Goal: Obtain resource: Download file/media

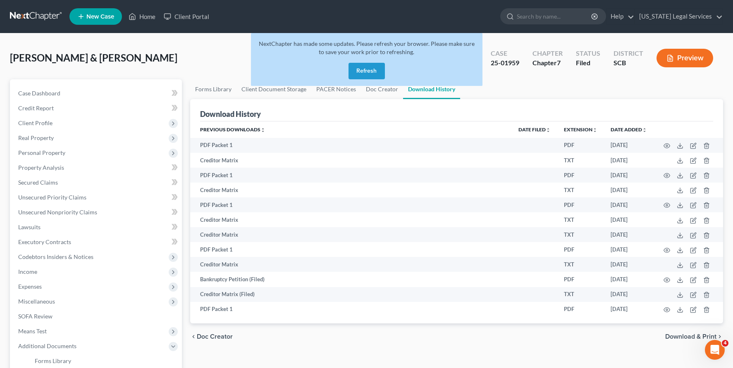
click at [368, 71] on button "Refresh" at bounding box center [366, 71] width 36 height 17
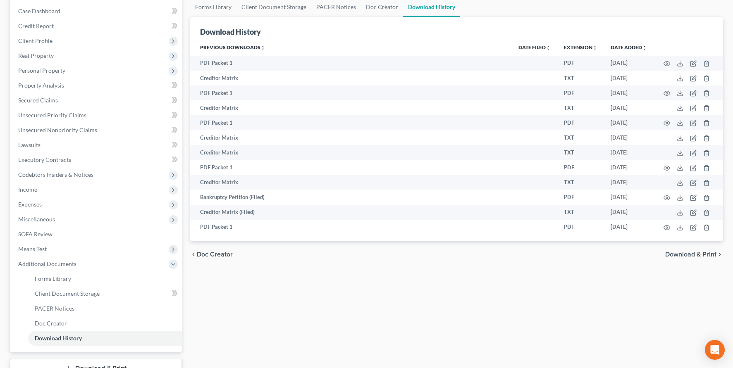
scroll to position [95, 0]
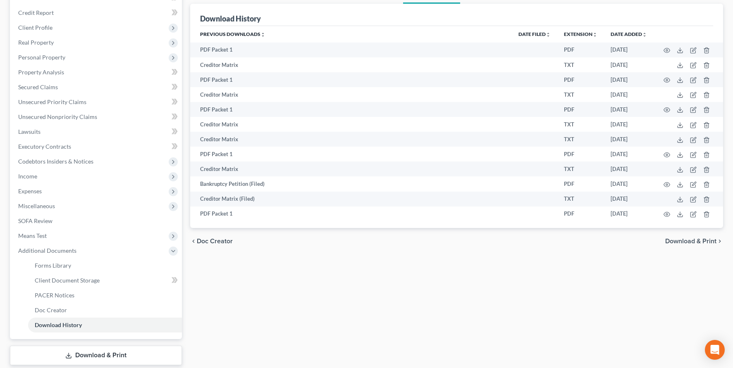
click at [101, 356] on link "Download & Print" at bounding box center [96, 355] width 172 height 19
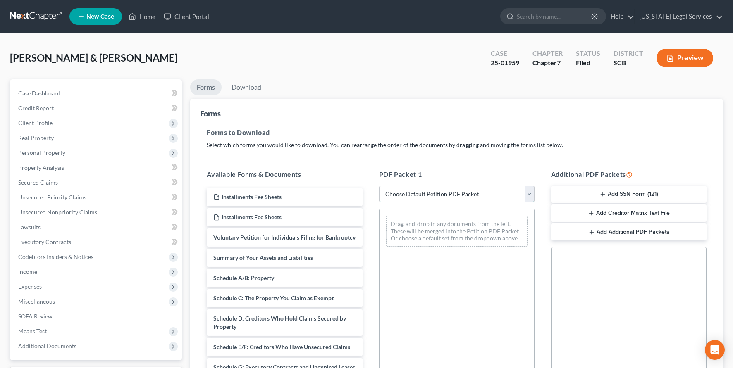
click at [532, 193] on select "Choose Default Petition PDF Packet Complete Bankruptcy Petition (all forms and …" at bounding box center [456, 194] width 155 height 17
select select "2"
click at [379, 186] on select "Choose Default Petition PDF Packet Complete Bankruptcy Petition (all forms and …" at bounding box center [456, 194] width 155 height 17
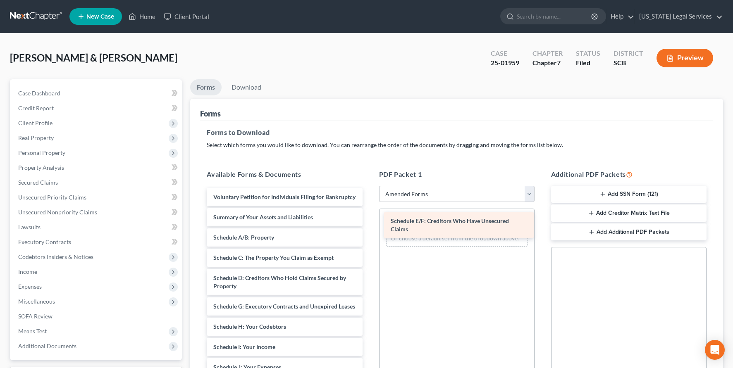
drag, startPoint x: 258, startPoint y: 320, endPoint x: 436, endPoint y: 226, distance: 200.6
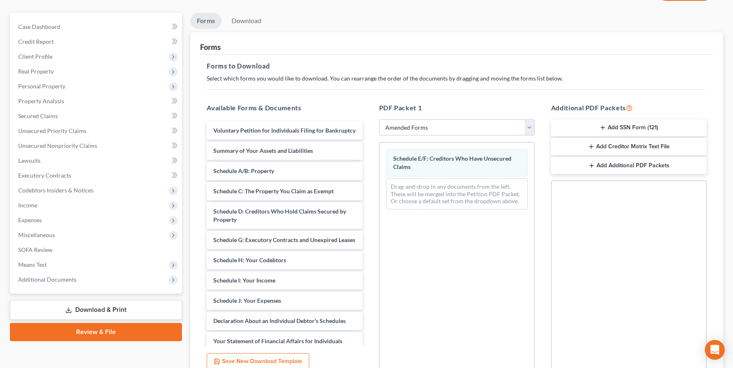
scroll to position [96, 0]
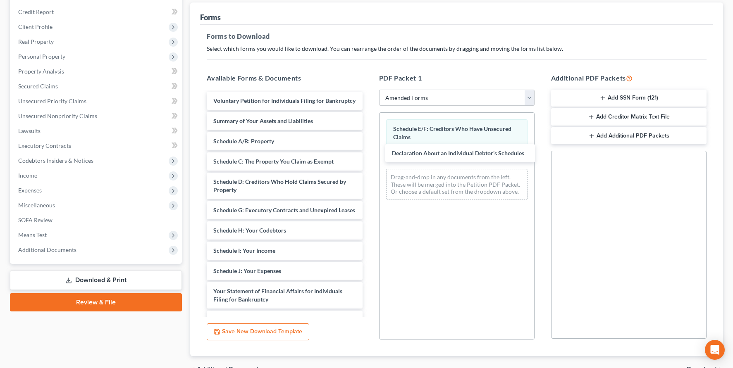
drag, startPoint x: 300, startPoint y: 305, endPoint x: 470, endPoint y: 188, distance: 206.2
click at [369, 152] on div "Declaration About an Individual Debtor's Schedules Voluntary Petition for Indiv…" at bounding box center [284, 273] width 169 height 363
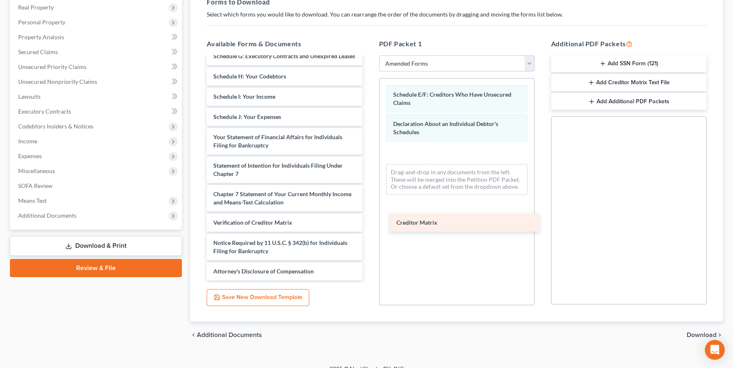
scroll to position [136, 0]
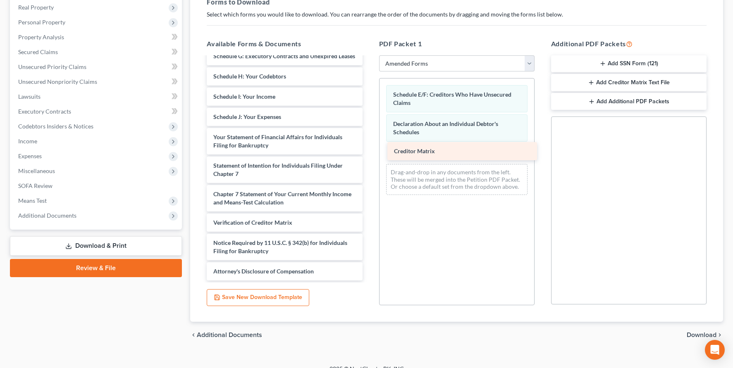
drag, startPoint x: 234, startPoint y: 201, endPoint x: 414, endPoint y: 150, distance: 187.7
click at [369, 150] on div "Creditor Matrix Voluntary Petition for Individuals Filing for Bankruptcy Summar…" at bounding box center [284, 109] width 169 height 343
click at [691, 333] on span "Download" at bounding box center [701, 335] width 30 height 7
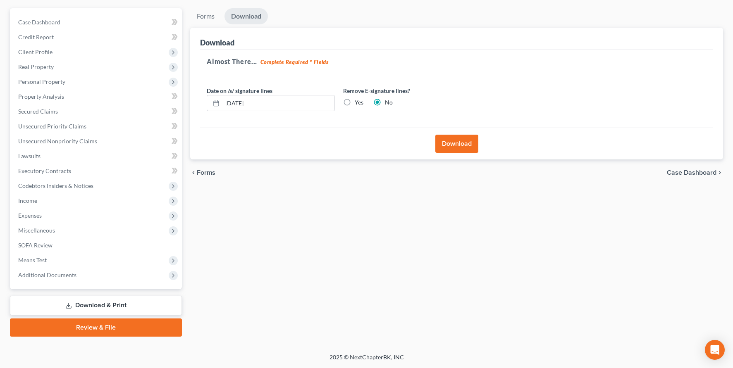
click at [457, 143] on button "Download" at bounding box center [456, 144] width 43 height 18
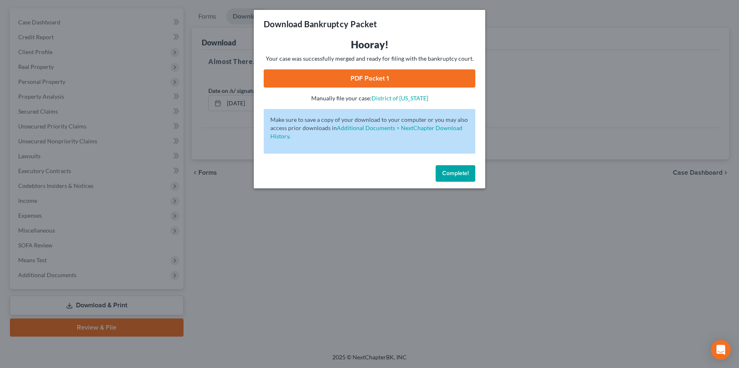
click at [448, 172] on span "Complete!" at bounding box center [455, 173] width 26 height 7
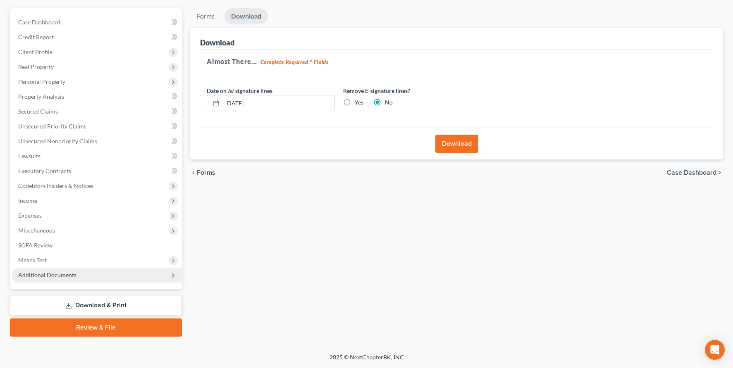
click at [55, 274] on span "Additional Documents" at bounding box center [47, 275] width 58 height 7
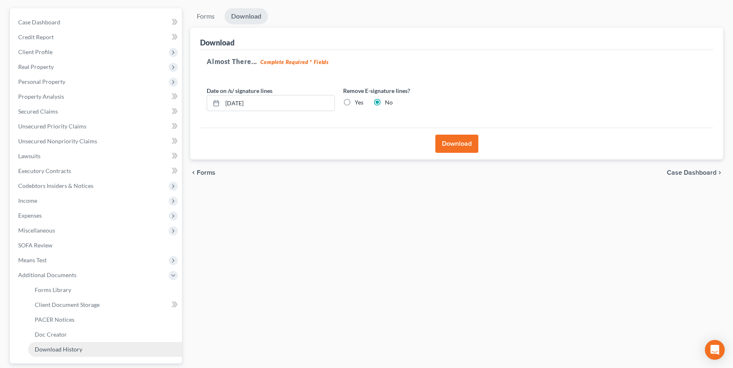
click at [58, 349] on span "Download History" at bounding box center [59, 349] width 48 height 7
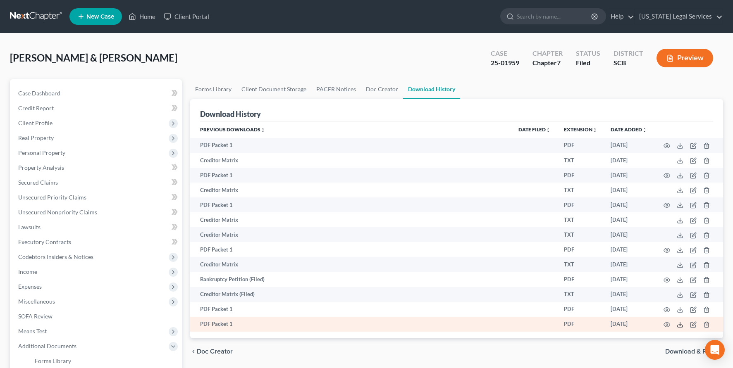
click at [678, 324] on icon at bounding box center [679, 325] width 7 height 7
